Goal: Navigation & Orientation: Find specific page/section

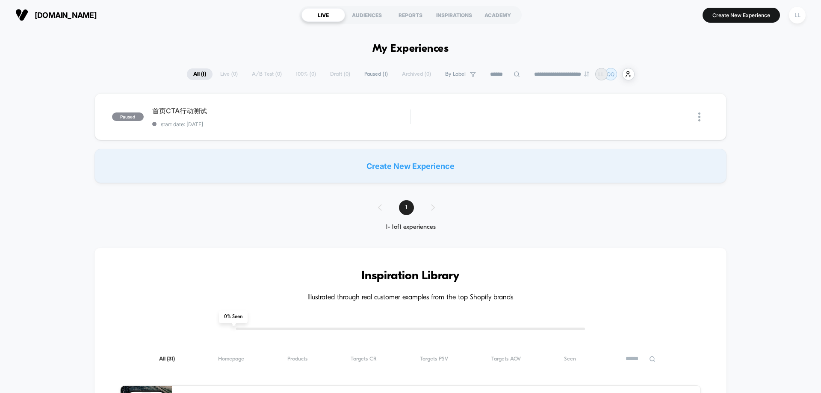
click at [52, 3] on section "[DOMAIN_NAME]" at bounding box center [143, 14] width 261 height 21
click at [52, 3] on span "[DOMAIN_NAME]" at bounding box center [66, 15] width 62 height 9
click at [219, 3] on div "LL" at bounding box center [797, 15] width 17 height 17
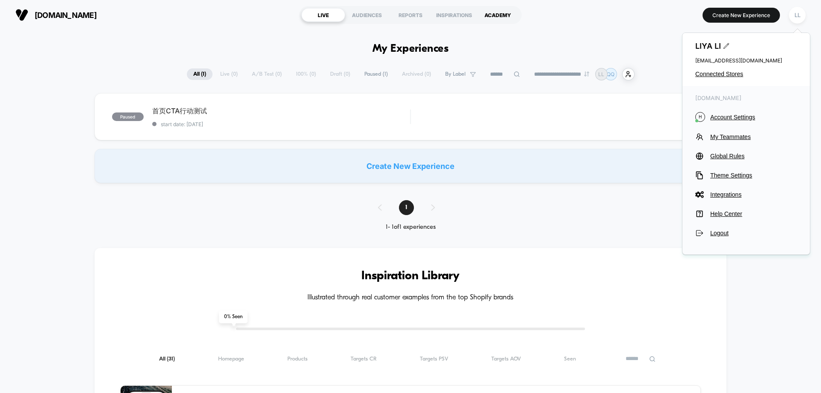
click at [219, 3] on div "ACADEMY" at bounding box center [498, 15] width 44 height 14
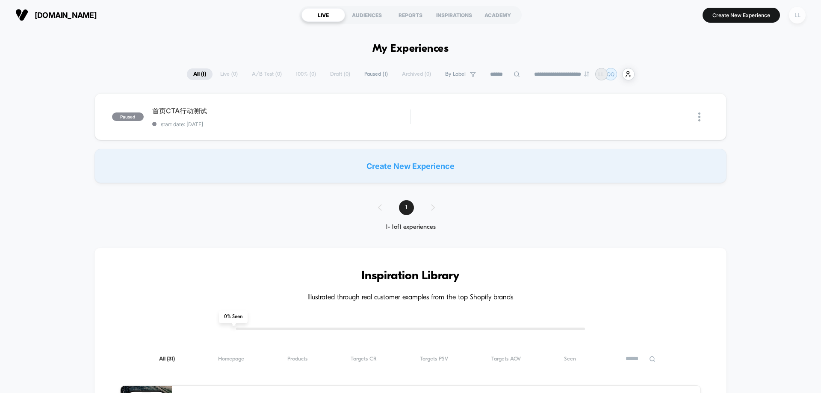
click at [219, 3] on div "LL" at bounding box center [797, 15] width 17 height 17
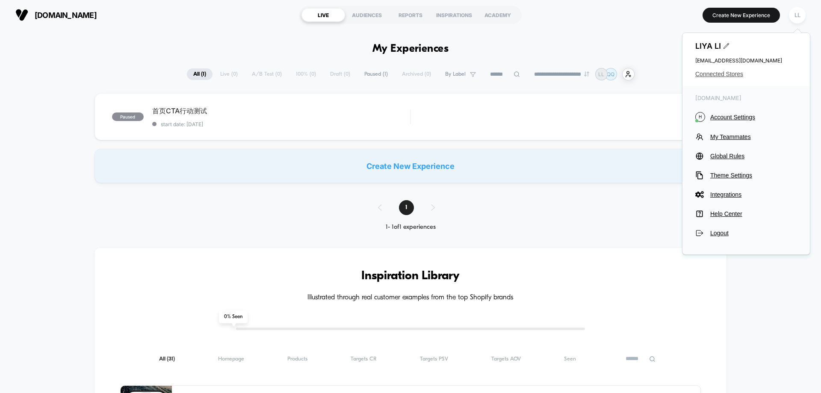
click at [219, 3] on span "Connected Stores" at bounding box center [746, 74] width 102 height 7
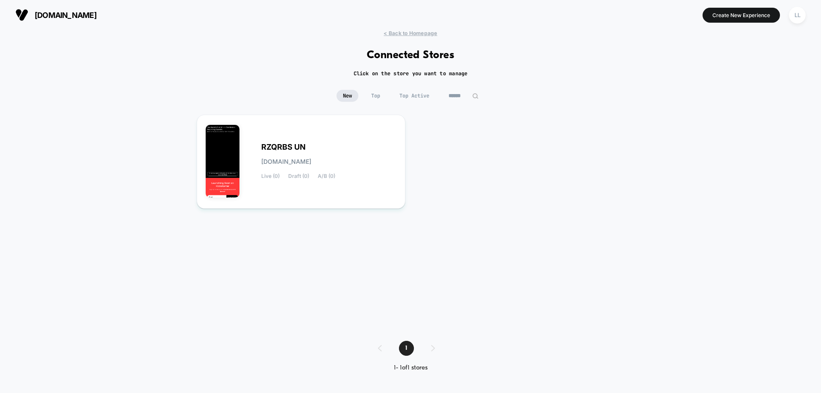
click at [219, 3] on div "< Back to Homepage Connected Stores Click on the store you want to manage New T…" at bounding box center [410, 207] width 821 height 354
click at [219, 3] on span "< Back to Homepage" at bounding box center [410, 33] width 53 height 6
